Goal: Task Accomplishment & Management: Use online tool/utility

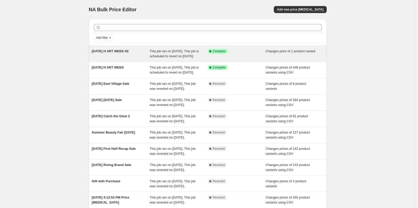
click at [102, 50] on span "[DATE] H ART WEEK-02" at bounding box center [110, 51] width 37 height 4
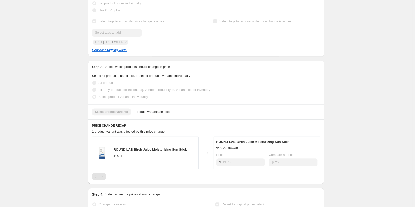
scroll to position [123, 0]
click at [165, 152] on span "ROUND LAB Birch Juice Moisturizing Sun Stick" at bounding box center [152, 150] width 74 height 4
click at [109, 157] on img at bounding box center [103, 153] width 15 height 15
